Goal: Transaction & Acquisition: Purchase product/service

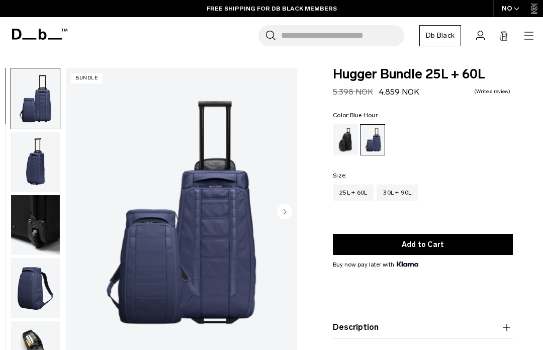
click at [283, 214] on circle "Next slide" at bounding box center [284, 211] width 15 height 15
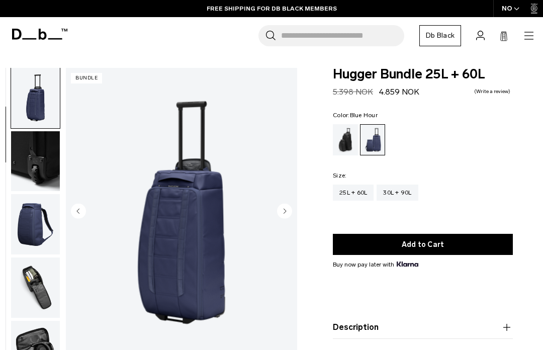
click at [286, 212] on circle "Next slide" at bounding box center [284, 211] width 15 height 15
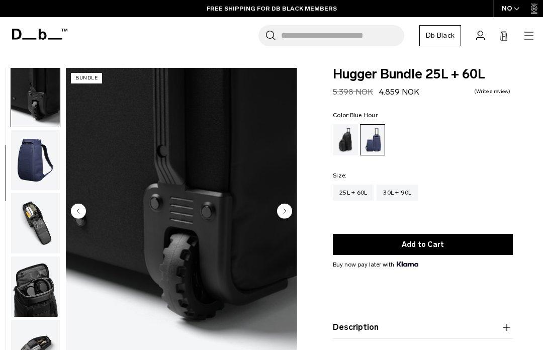
click at [288, 214] on circle "Next slide" at bounding box center [284, 211] width 15 height 15
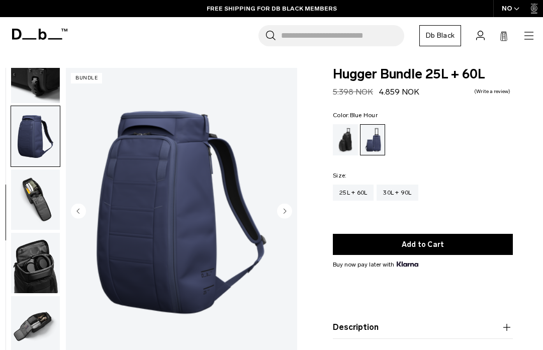
scroll to position [157, 0]
click at [286, 216] on circle "Next slide" at bounding box center [284, 211] width 15 height 15
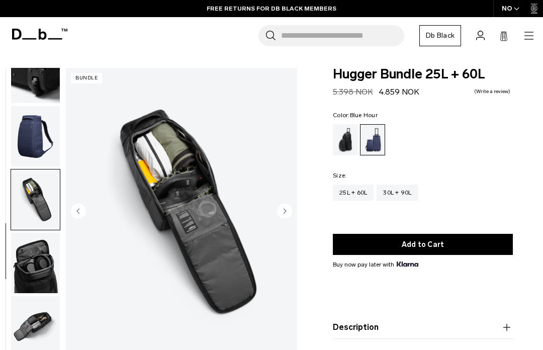
click at [288, 214] on circle "Next slide" at bounding box center [284, 211] width 15 height 15
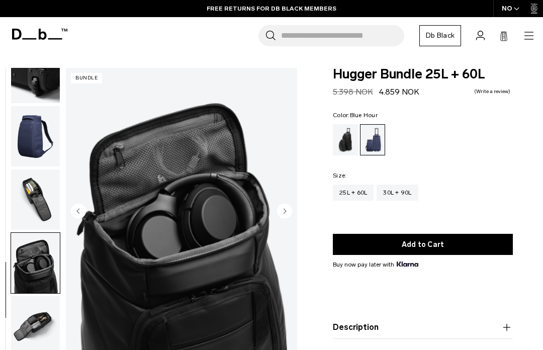
click at [286, 214] on circle "Next slide" at bounding box center [284, 211] width 15 height 15
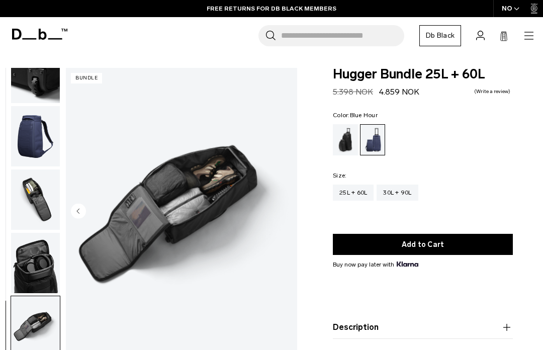
click at [286, 211] on img "7 / 7" at bounding box center [181, 212] width 231 height 289
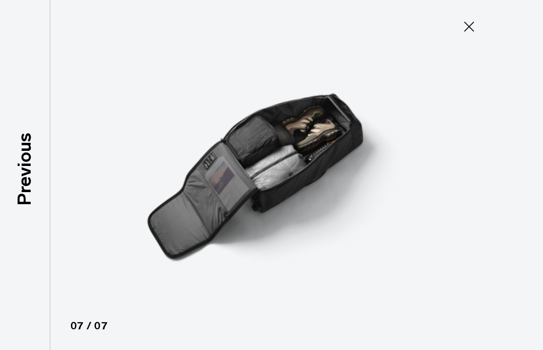
click at [344, 191] on img at bounding box center [271, 175] width 453 height 350
click at [465, 36] on button "Close" at bounding box center [469, 26] width 33 height 21
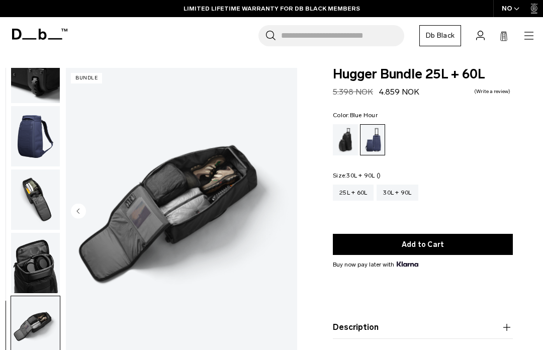
click at [407, 197] on div "30L + 90L" at bounding box center [397, 193] width 41 height 16
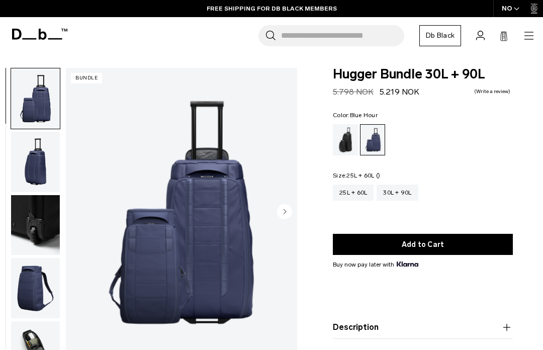
click at [355, 196] on div "25L + 60L" at bounding box center [353, 193] width 41 height 16
